Goal: Transaction & Acquisition: Purchase product/service

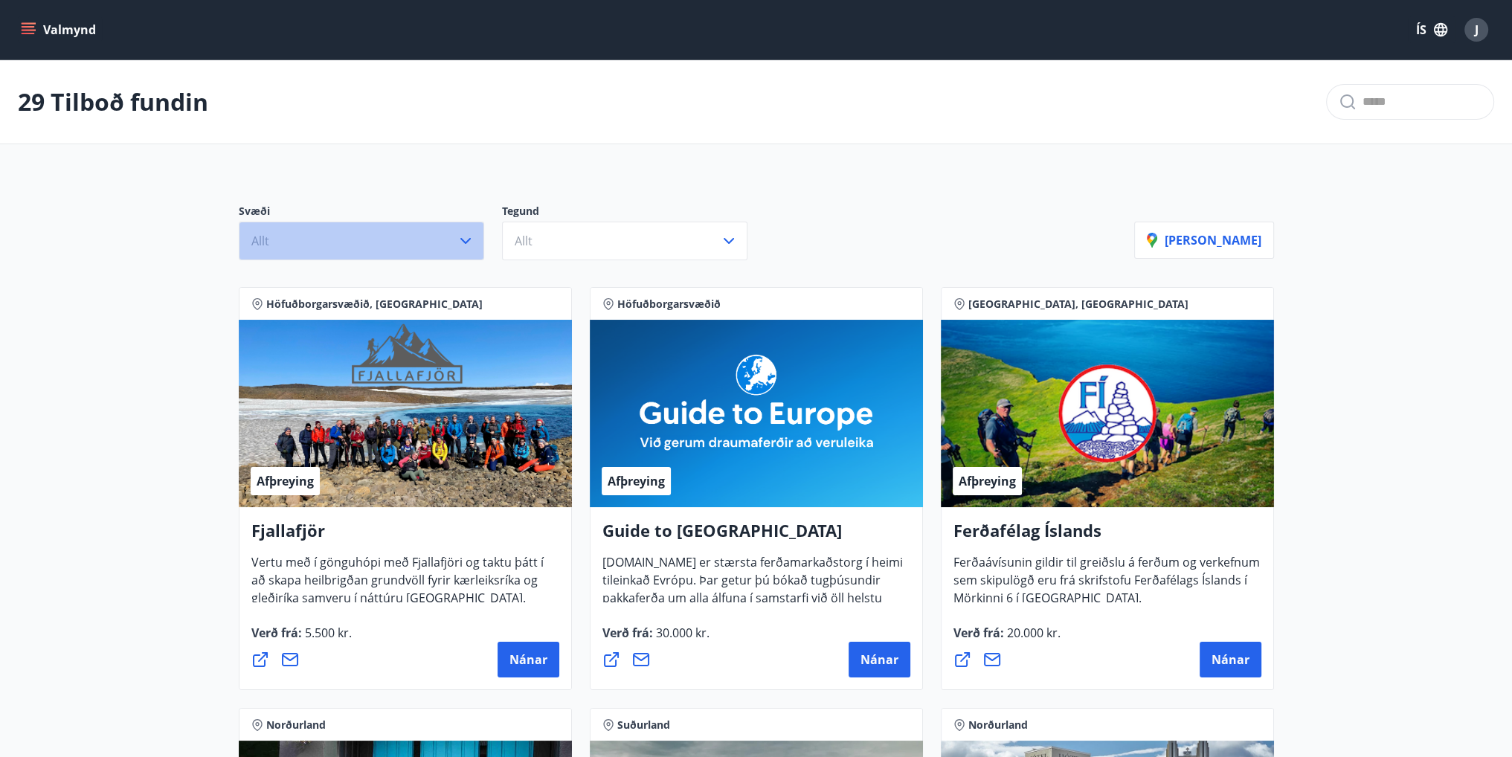
click at [462, 240] on icon "button" at bounding box center [465, 241] width 10 height 6
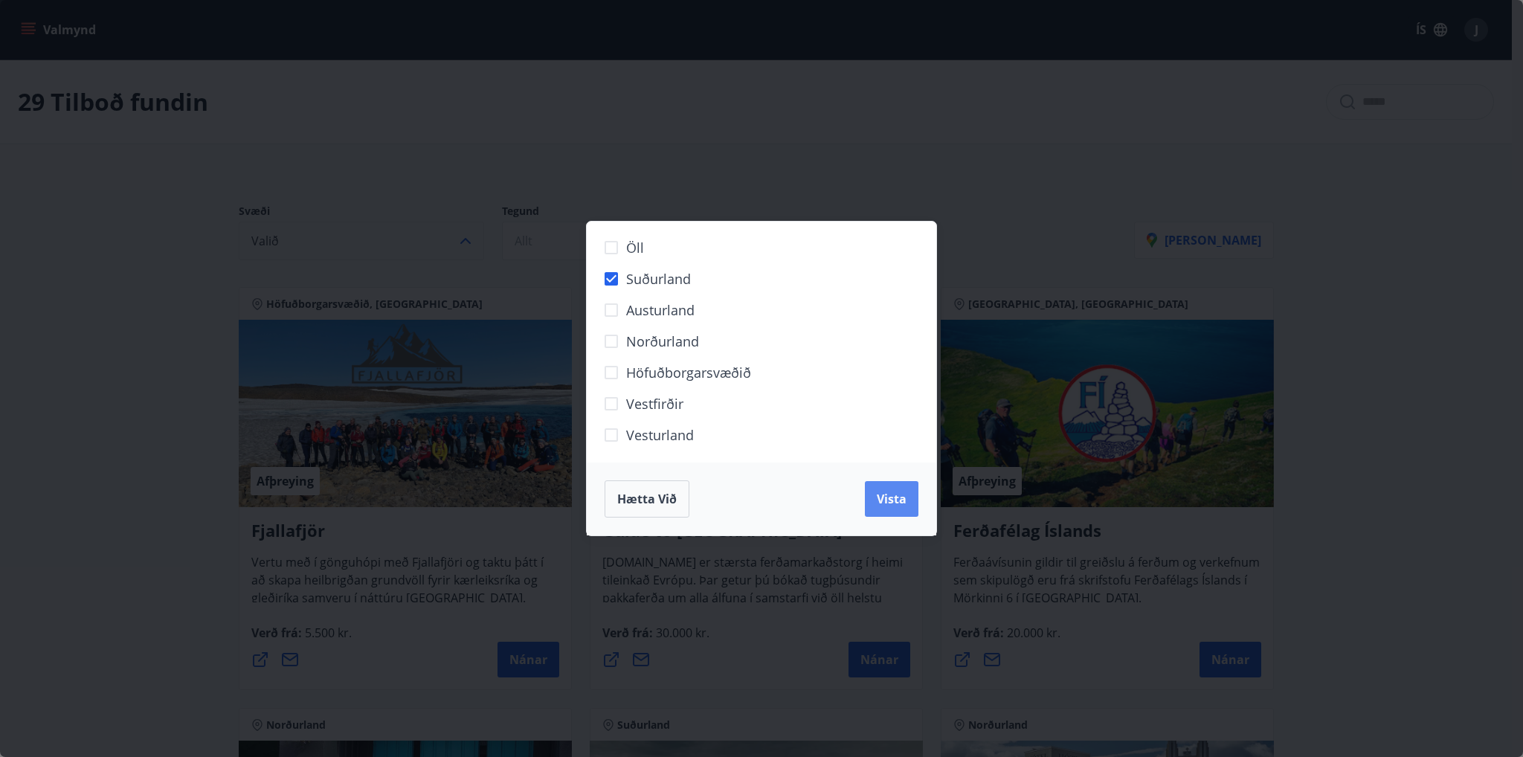
click at [892, 501] on span "Vista" at bounding box center [892, 499] width 30 height 16
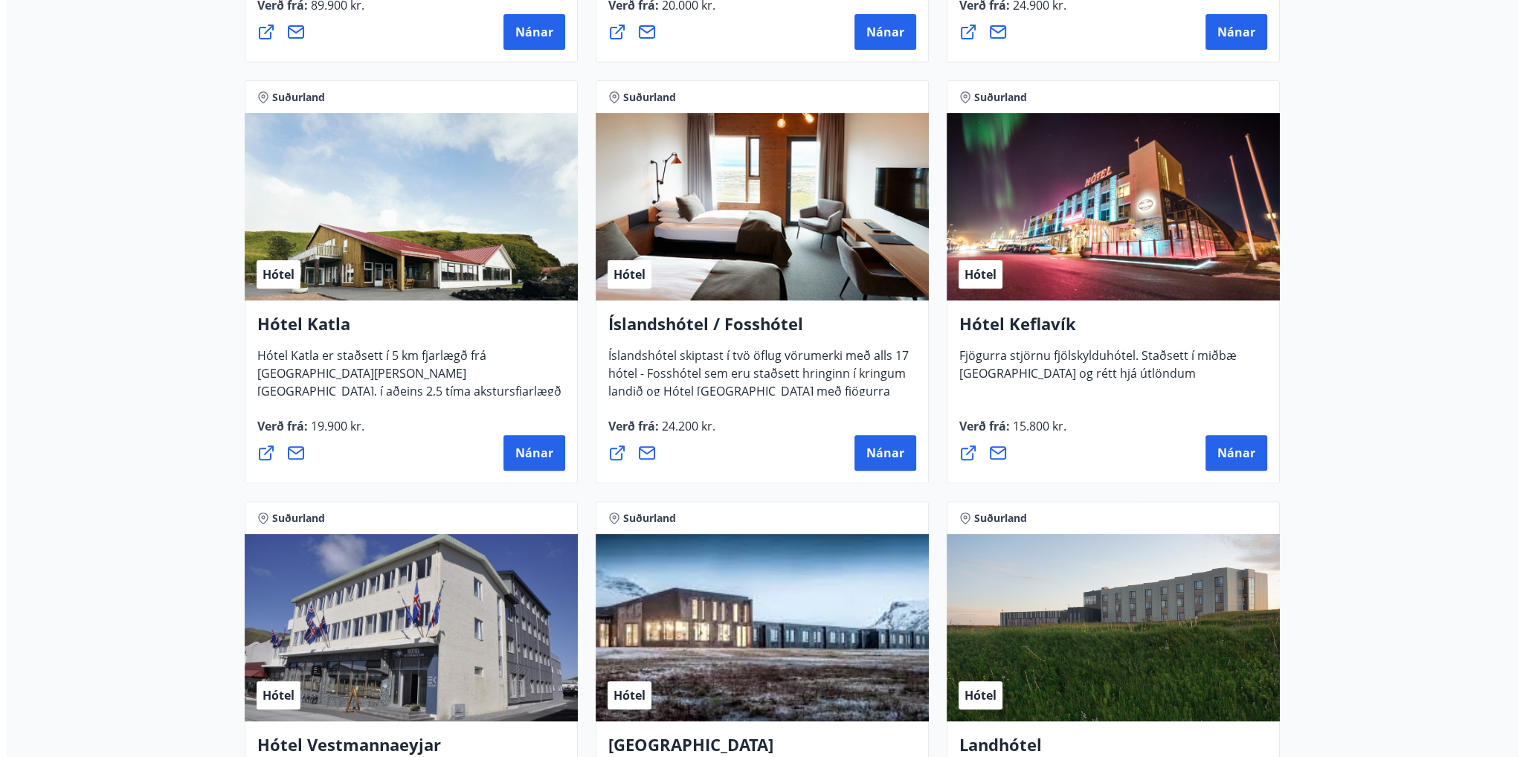
scroll to position [892, 0]
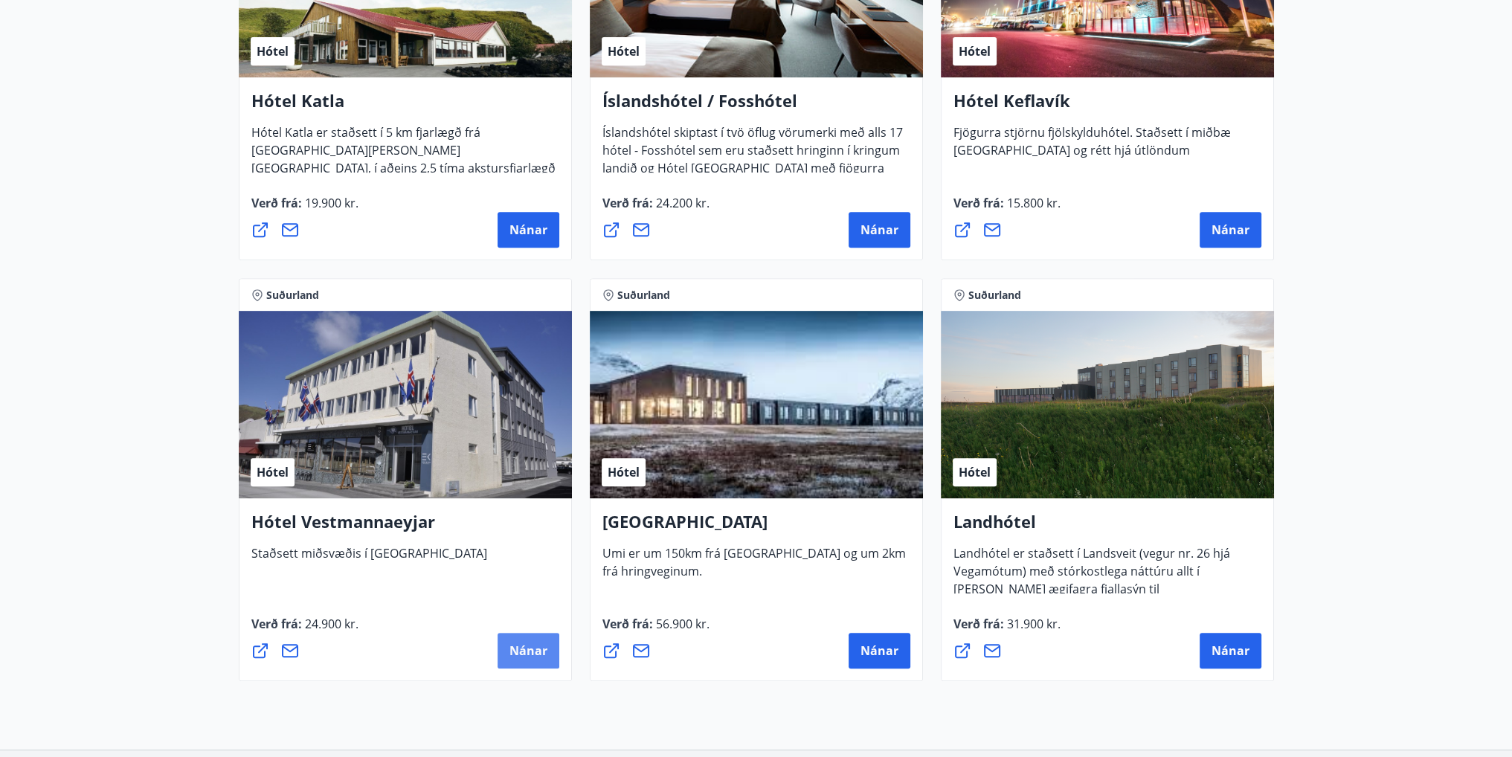
click at [524, 657] on span "Nánar" at bounding box center [528, 651] width 38 height 16
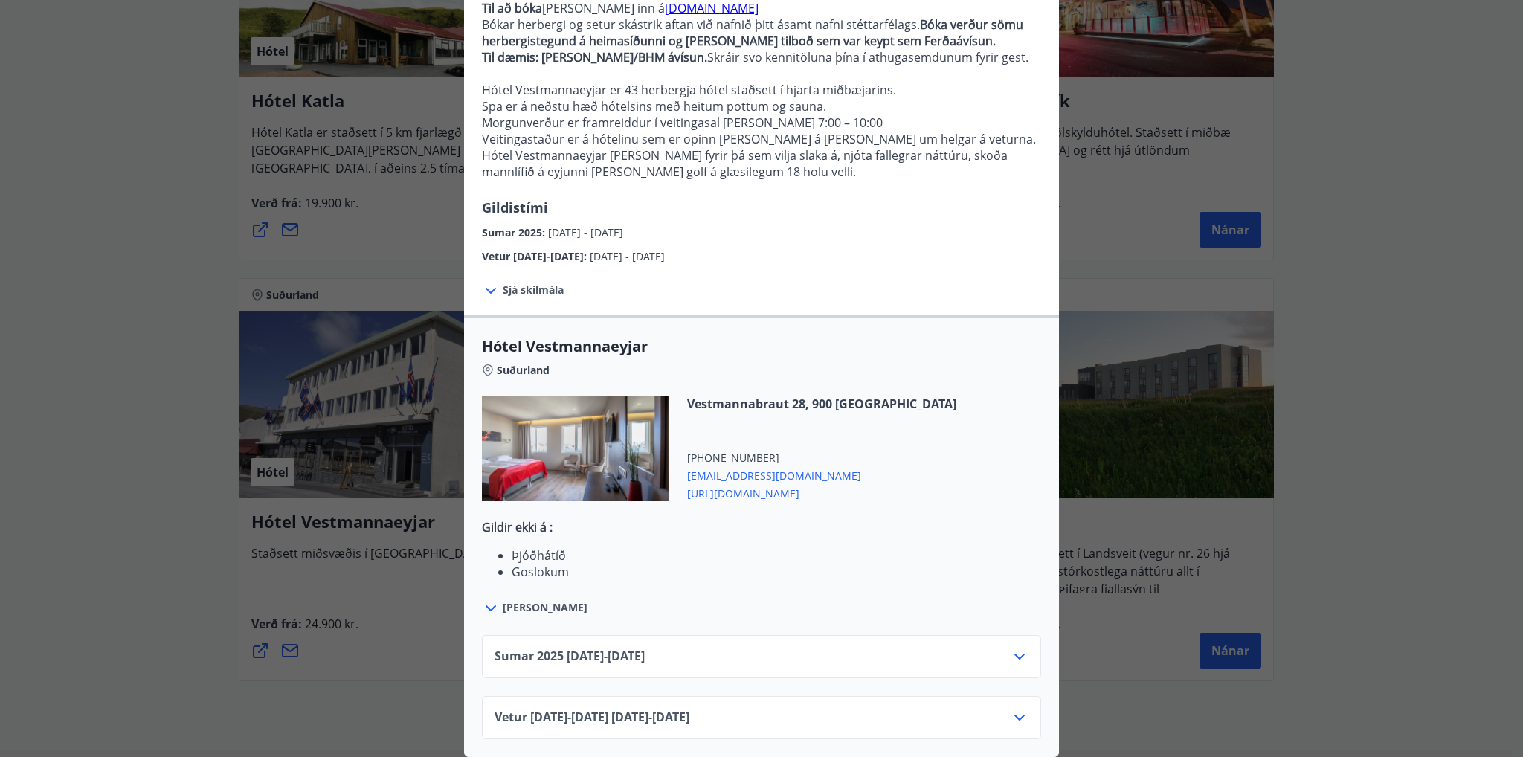
scroll to position [173, 0]
click at [1018, 648] on icon at bounding box center [1020, 657] width 18 height 18
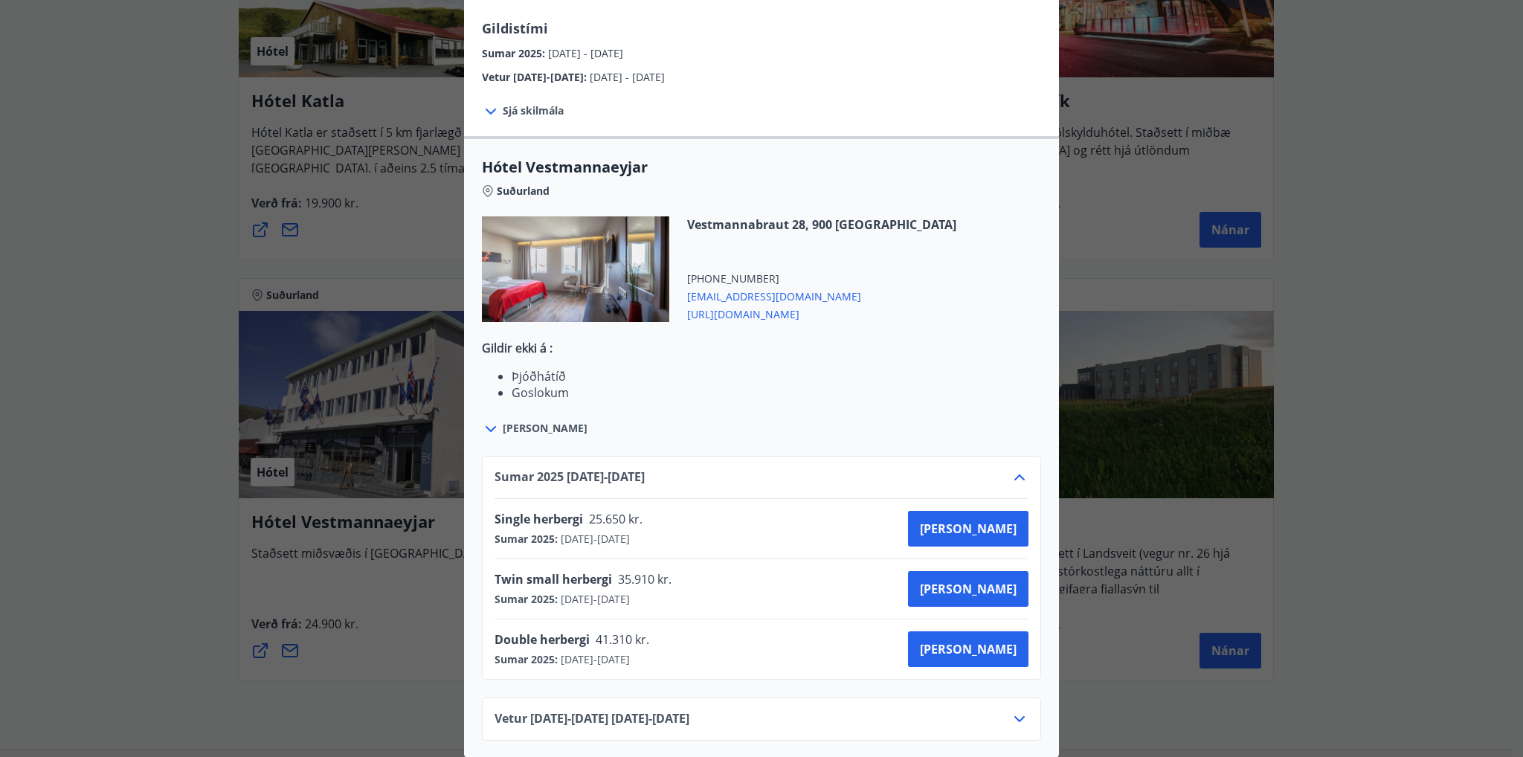
scroll to position [352, 0]
click at [997, 640] on span "[PERSON_NAME]" at bounding box center [968, 648] width 97 height 16
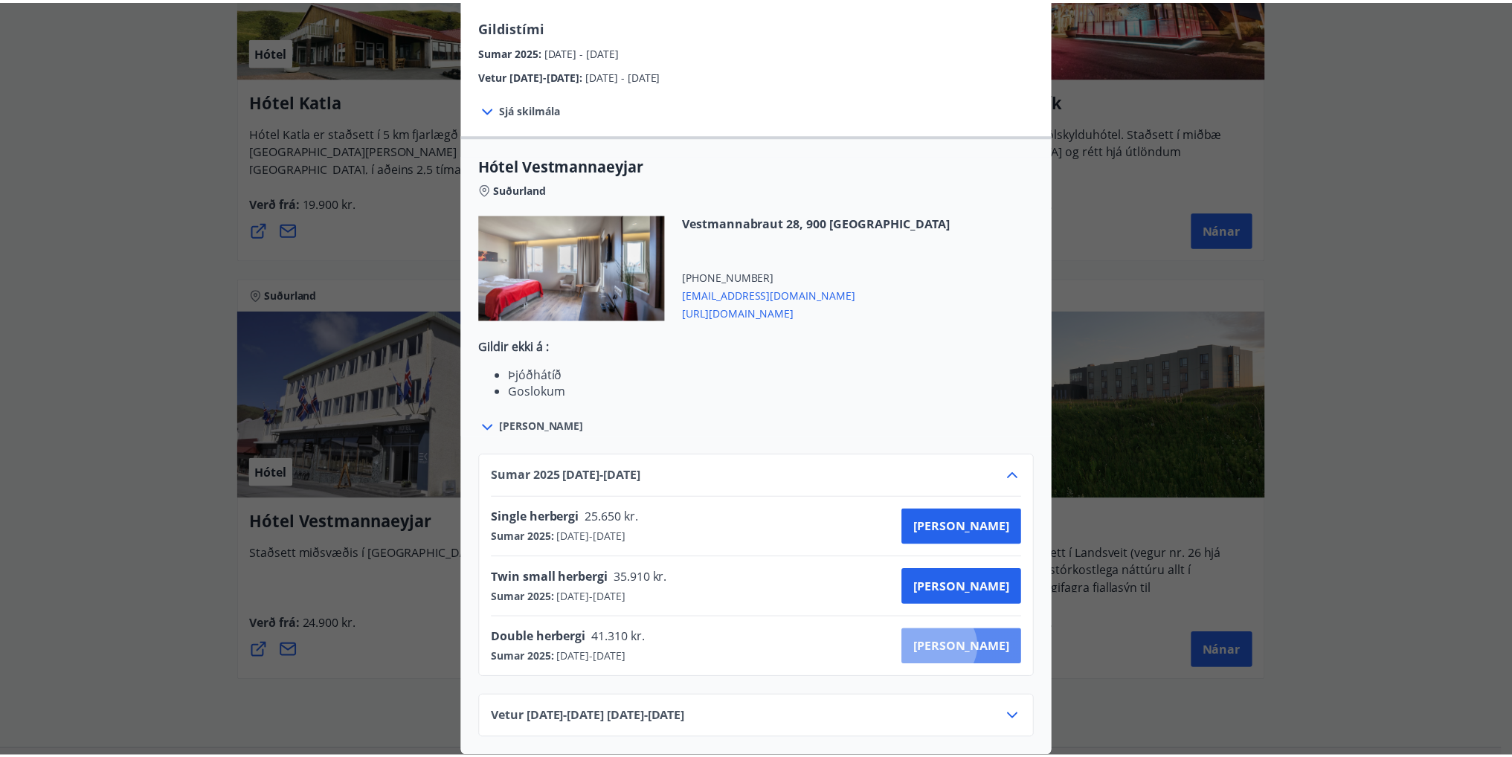
scroll to position [1, 0]
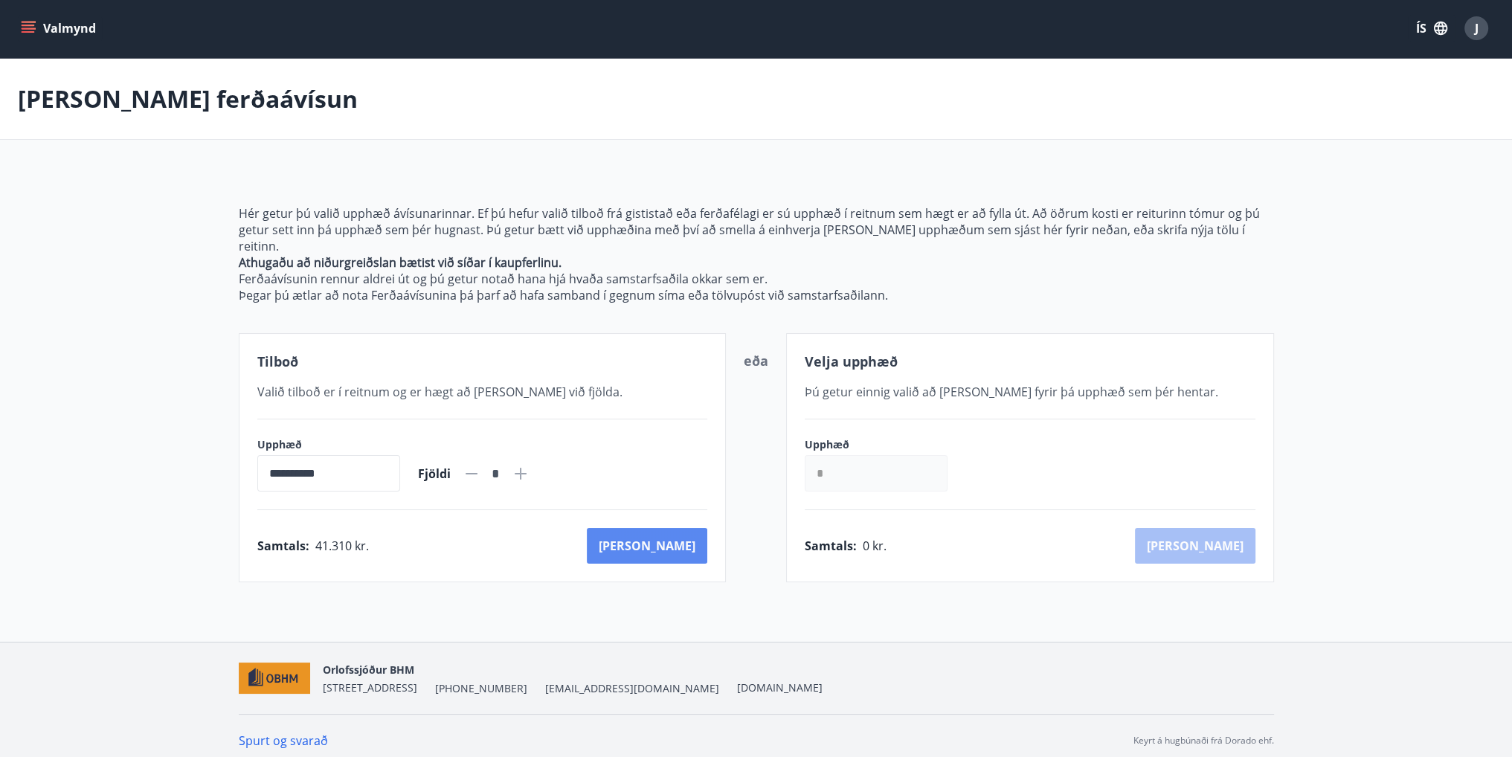
click at [674, 529] on button "[PERSON_NAME]" at bounding box center [647, 546] width 120 height 36
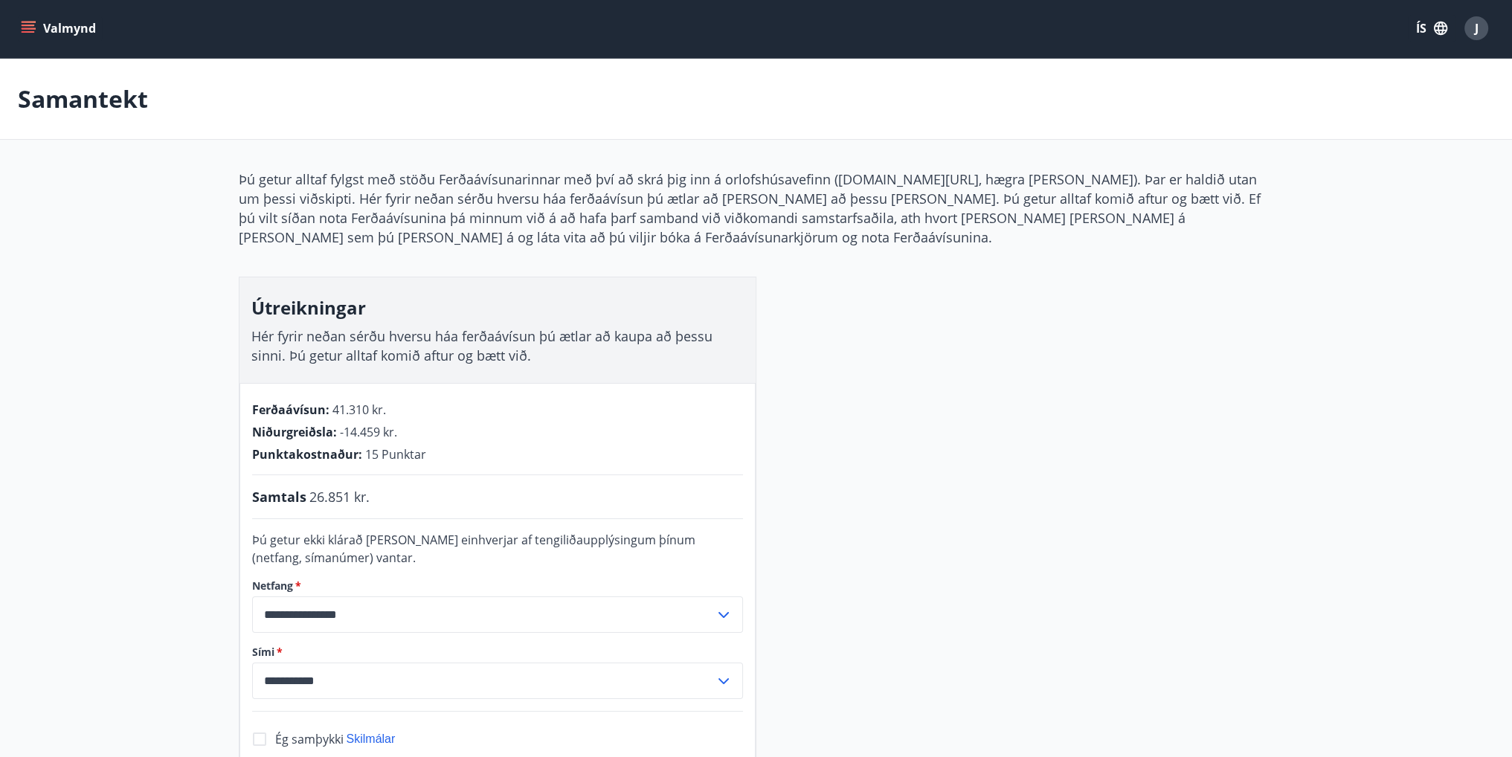
click at [405, 608] on input "**********" at bounding box center [483, 614] width 463 height 36
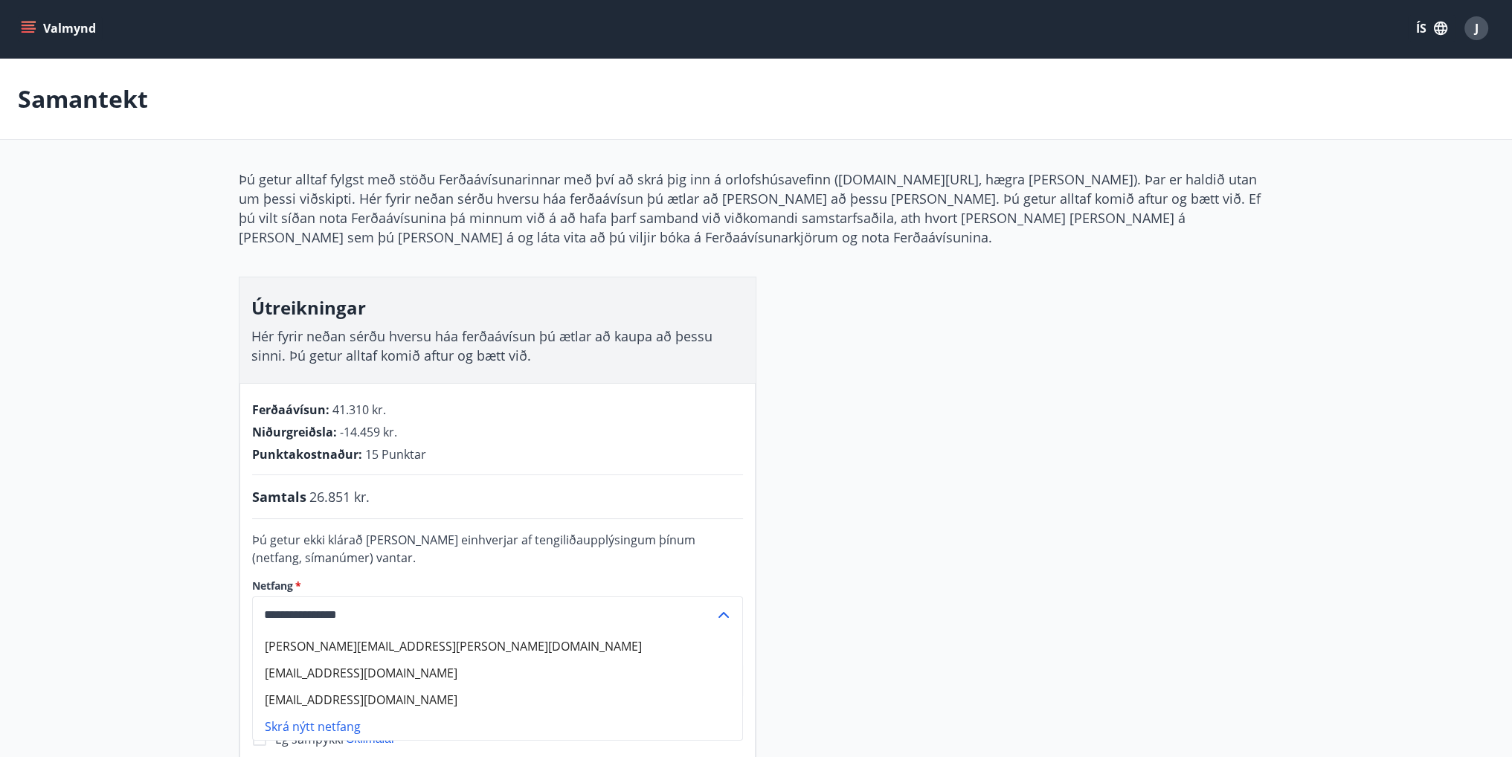
click at [398, 645] on li "[PERSON_NAME][EMAIL_ADDRESS][PERSON_NAME][DOMAIN_NAME]" at bounding box center [497, 646] width 489 height 27
type input "**********"
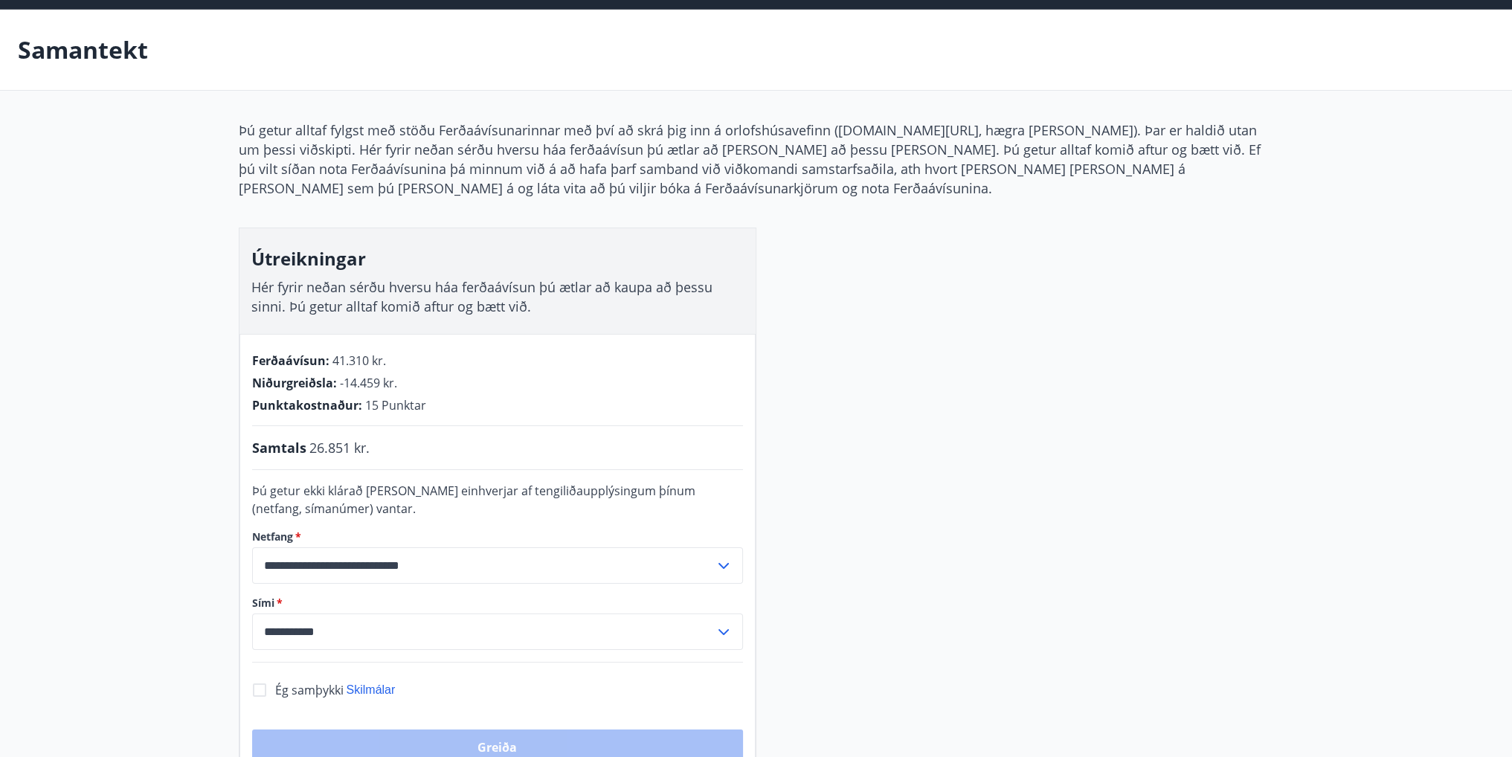
scroll to position [76, 0]
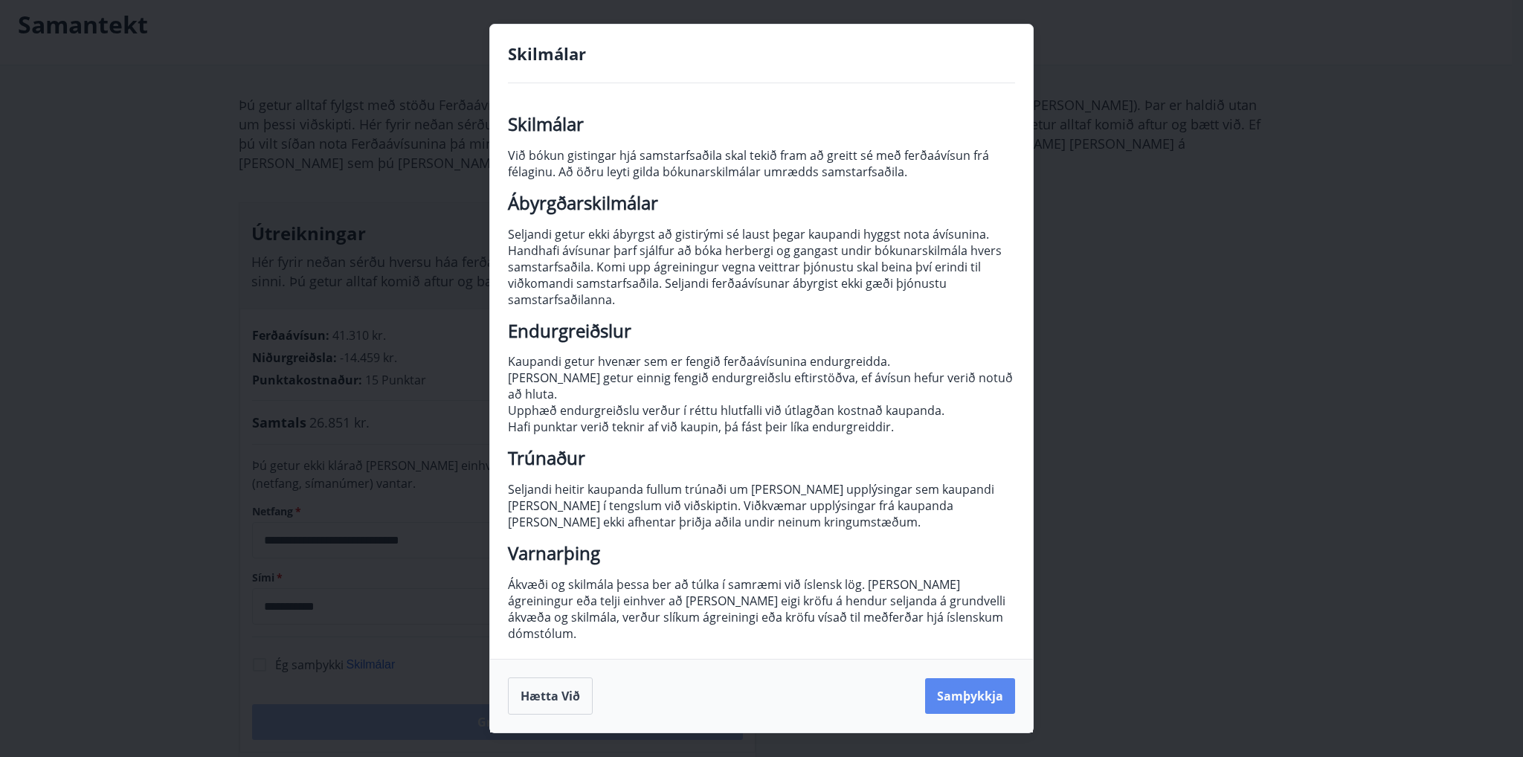
click at [966, 680] on button "Samþykkja" at bounding box center [970, 696] width 90 height 36
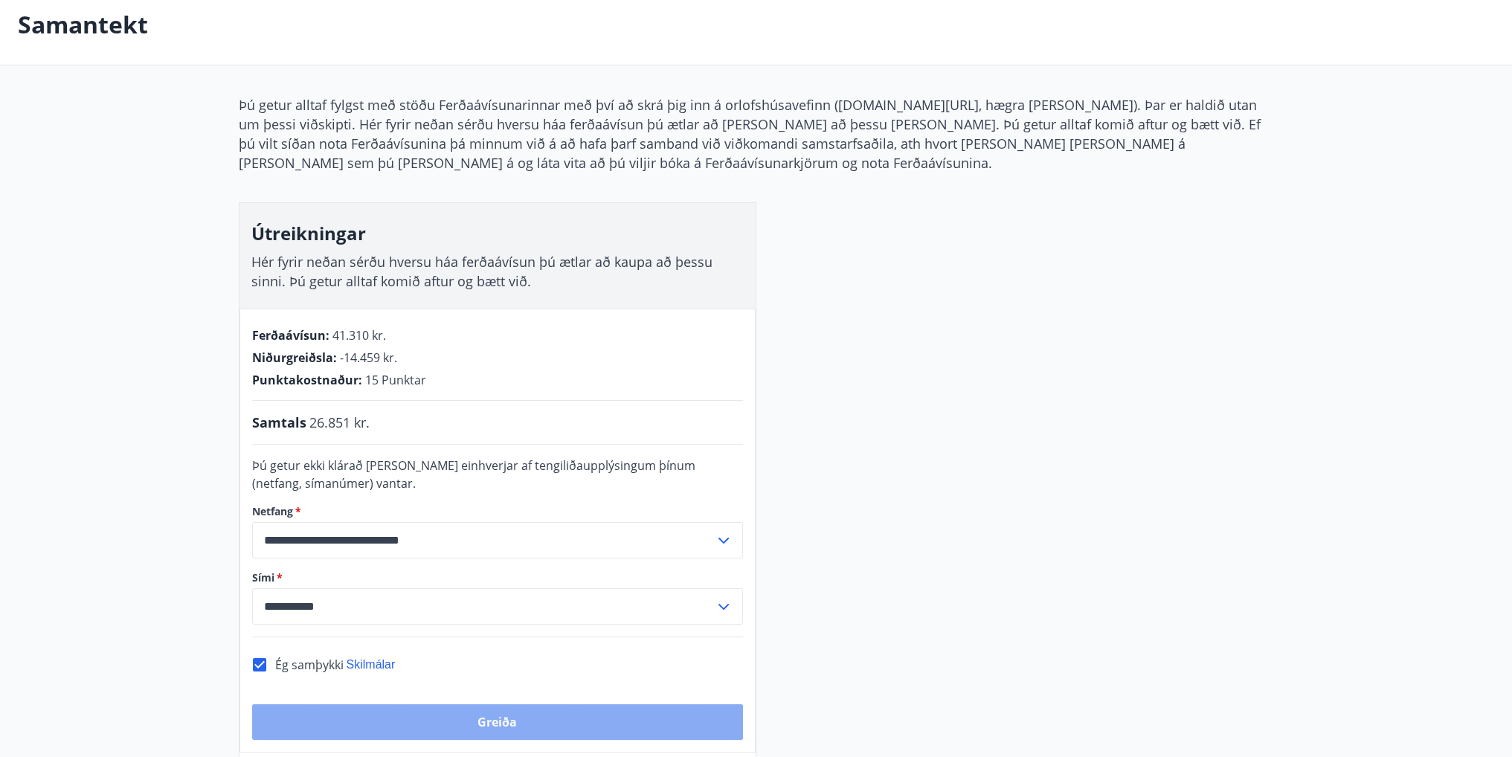
click at [505, 722] on button "Greiða" at bounding box center [497, 722] width 491 height 36
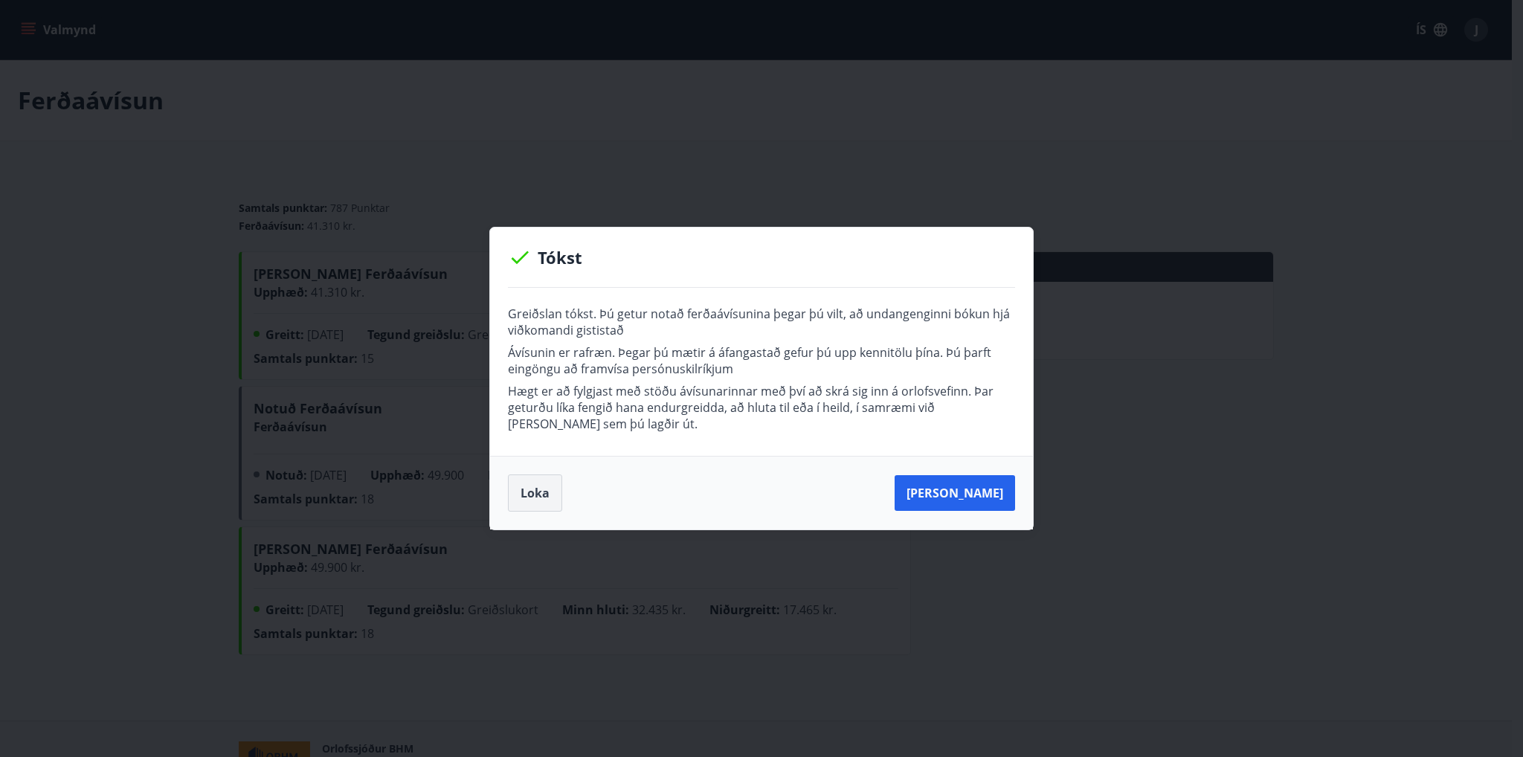
click at [538, 495] on button "Loka" at bounding box center [535, 492] width 54 height 37
